Goal: Information Seeking & Learning: Learn about a topic

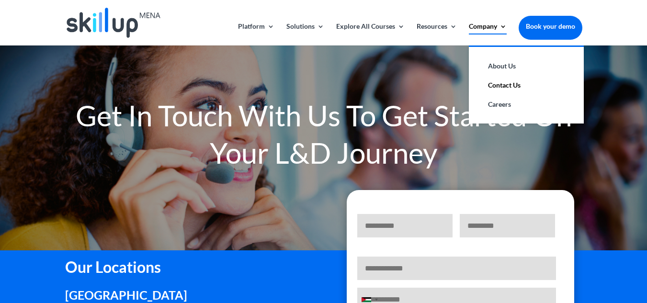
click at [504, 26] on link "Company" at bounding box center [488, 34] width 38 height 23
click at [496, 64] on link "About Us" at bounding box center [527, 66] width 96 height 19
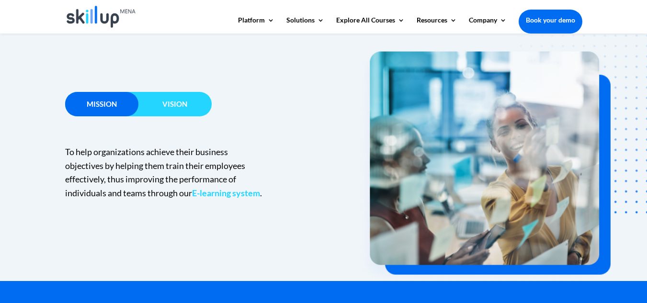
scroll to position [618, 0]
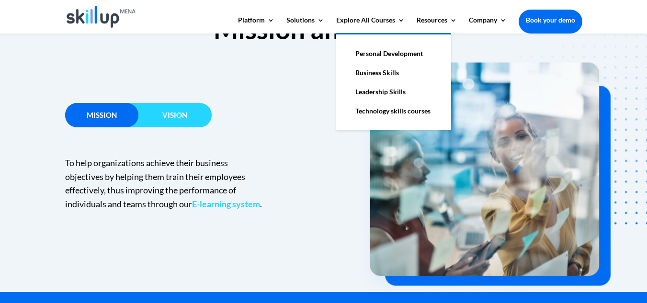
click at [390, 90] on link "Leadership Skills" at bounding box center [394, 91] width 96 height 19
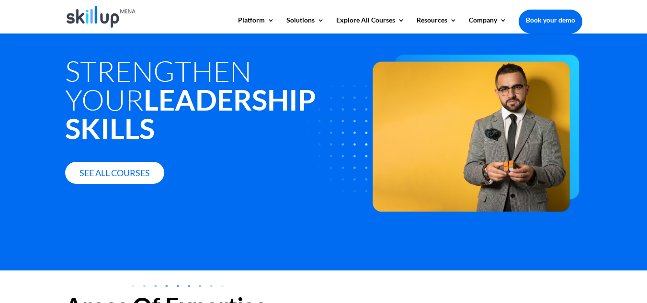
scroll to position [45, 0]
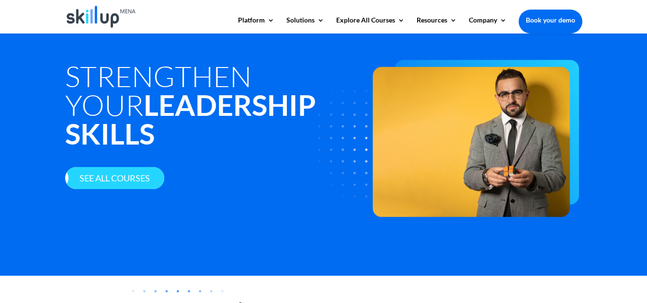
click at [126, 167] on link "See all courses" at bounding box center [114, 178] width 99 height 23
click at [116, 167] on link "See all courses" at bounding box center [114, 178] width 99 height 23
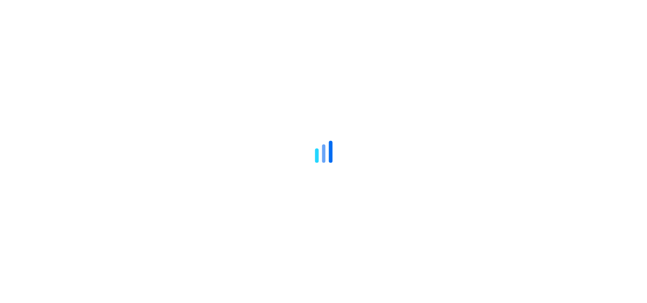
scroll to position [618, 0]
